Goal: Purchase product/service

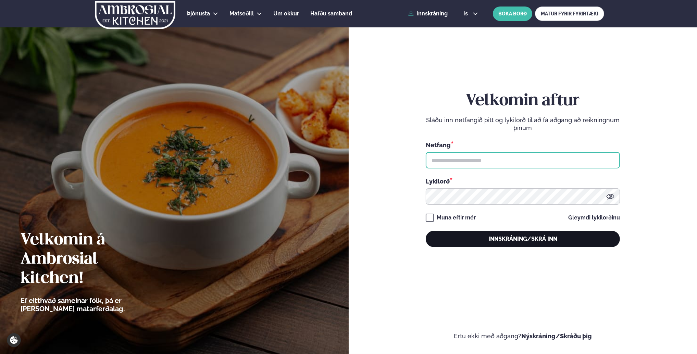
type input "**********"
click at [488, 238] on button "Innskráning/Skrá inn" at bounding box center [523, 239] width 194 height 16
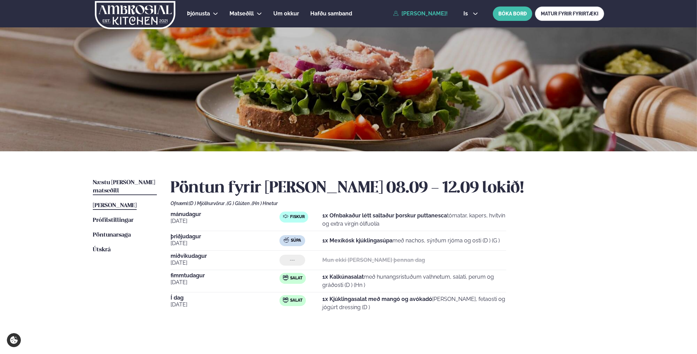
click at [135, 186] on span "Næstu [PERSON_NAME] matseðill" at bounding box center [124, 187] width 62 height 14
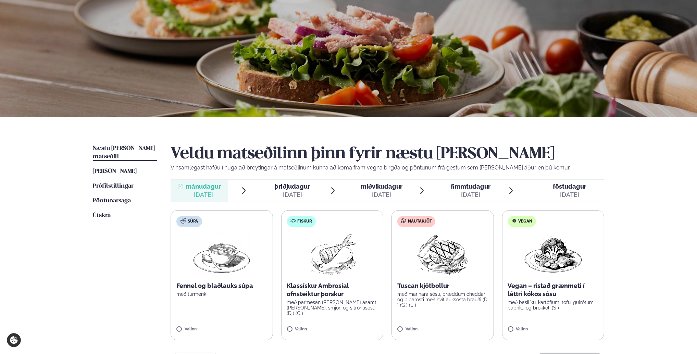
scroll to position [69, 0]
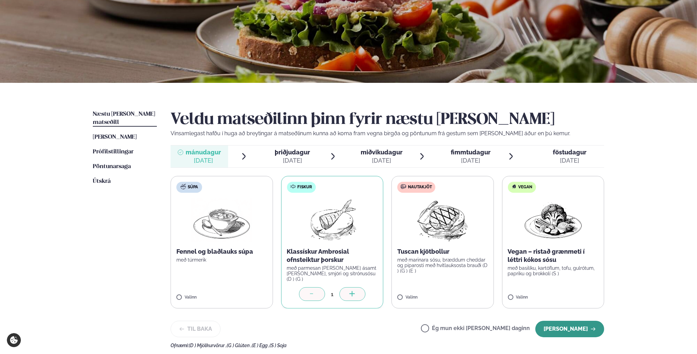
click at [579, 323] on button "[PERSON_NAME]" at bounding box center [570, 329] width 69 height 16
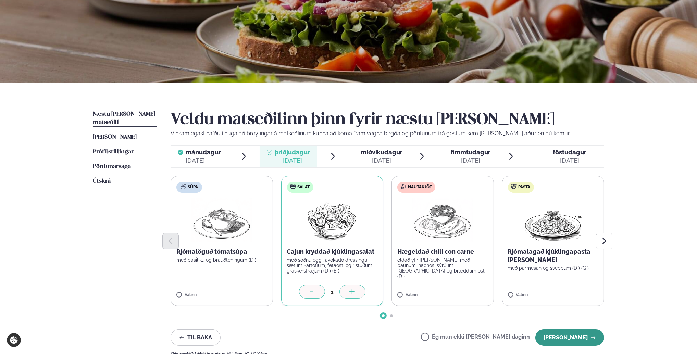
click at [584, 338] on button "[PERSON_NAME]" at bounding box center [570, 338] width 69 height 16
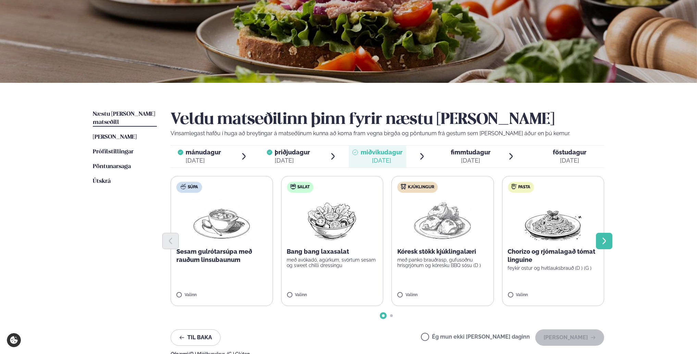
click at [597, 245] on button "Next slide" at bounding box center [604, 241] width 16 height 16
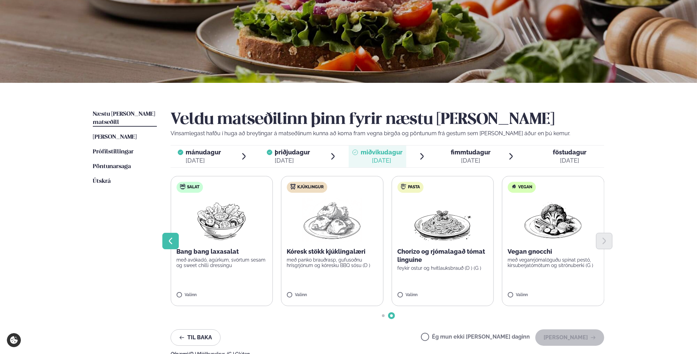
click at [168, 242] on icon "Previous slide" at bounding box center [171, 241] width 8 height 8
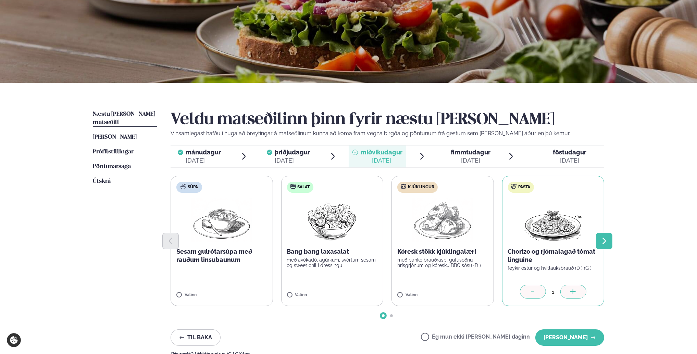
click at [603, 247] on button "Next slide" at bounding box center [604, 241] width 16 height 16
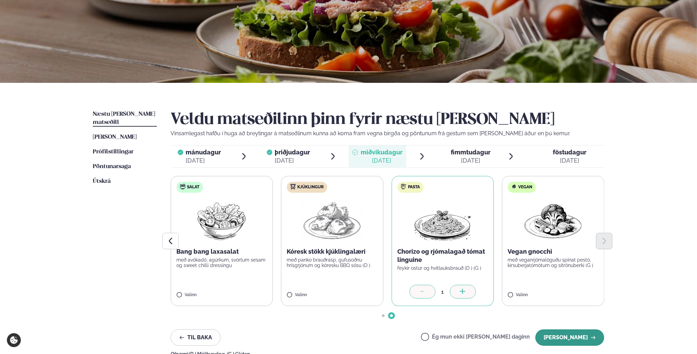
click at [573, 335] on button "[PERSON_NAME]" at bounding box center [570, 338] width 69 height 16
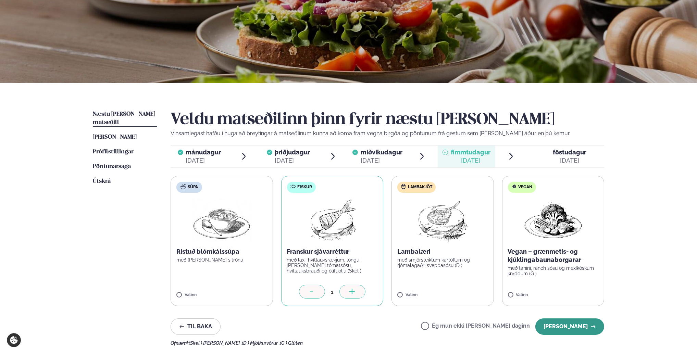
click at [577, 326] on button "[PERSON_NAME]" at bounding box center [570, 327] width 69 height 16
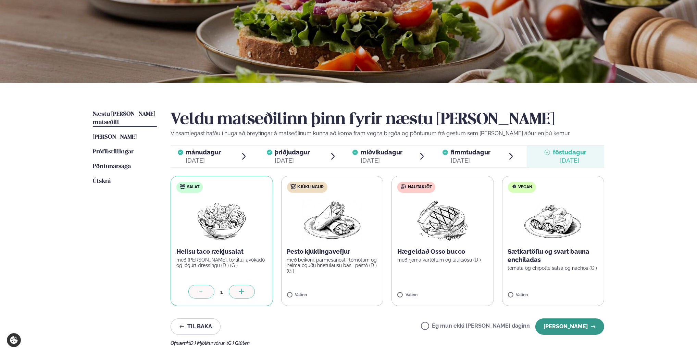
click at [561, 331] on button "[PERSON_NAME]" at bounding box center [570, 327] width 69 height 16
